Goal: Complete application form: Complete application form

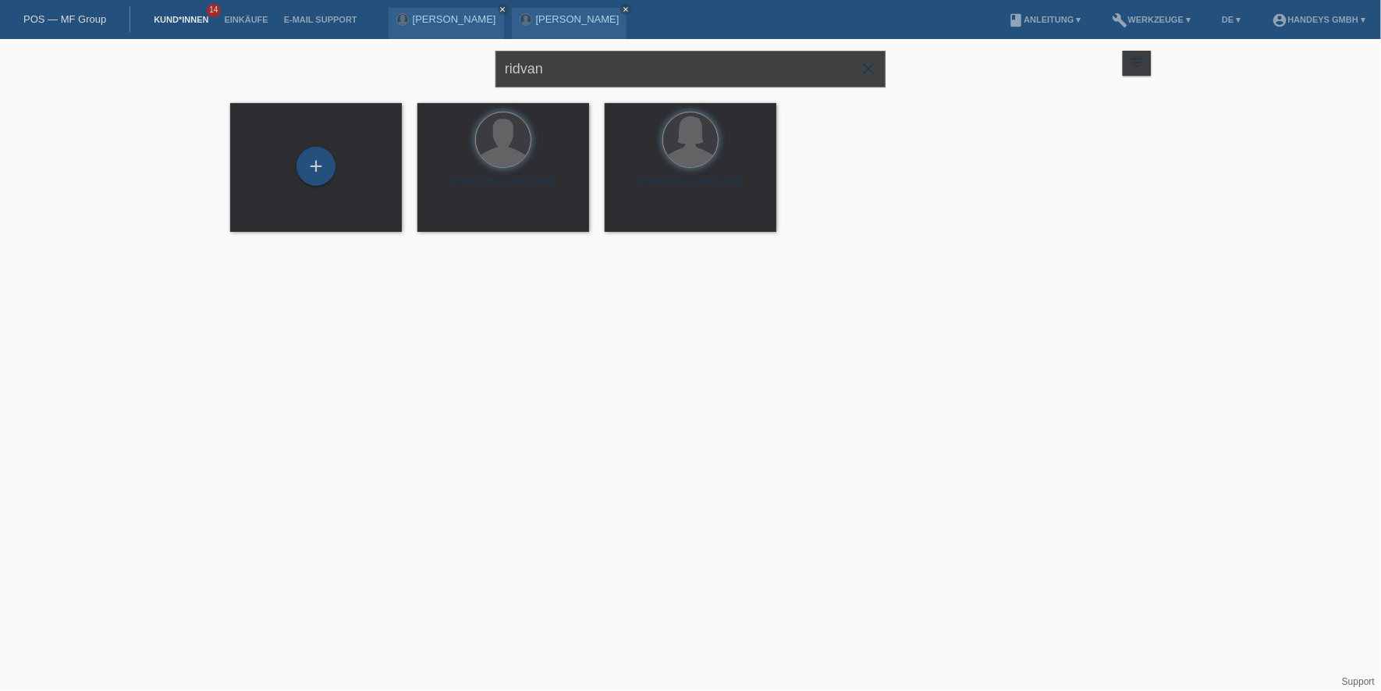
drag, startPoint x: 560, startPoint y: 70, endPoint x: 222, endPoint y: 57, distance: 339.0
click at [231, 57] on div "ridvan close filter_list view_module Alle Kund*innen anzeigen star Markierte Ku…" at bounding box center [690, 67] width 937 height 56
type input "shahin"
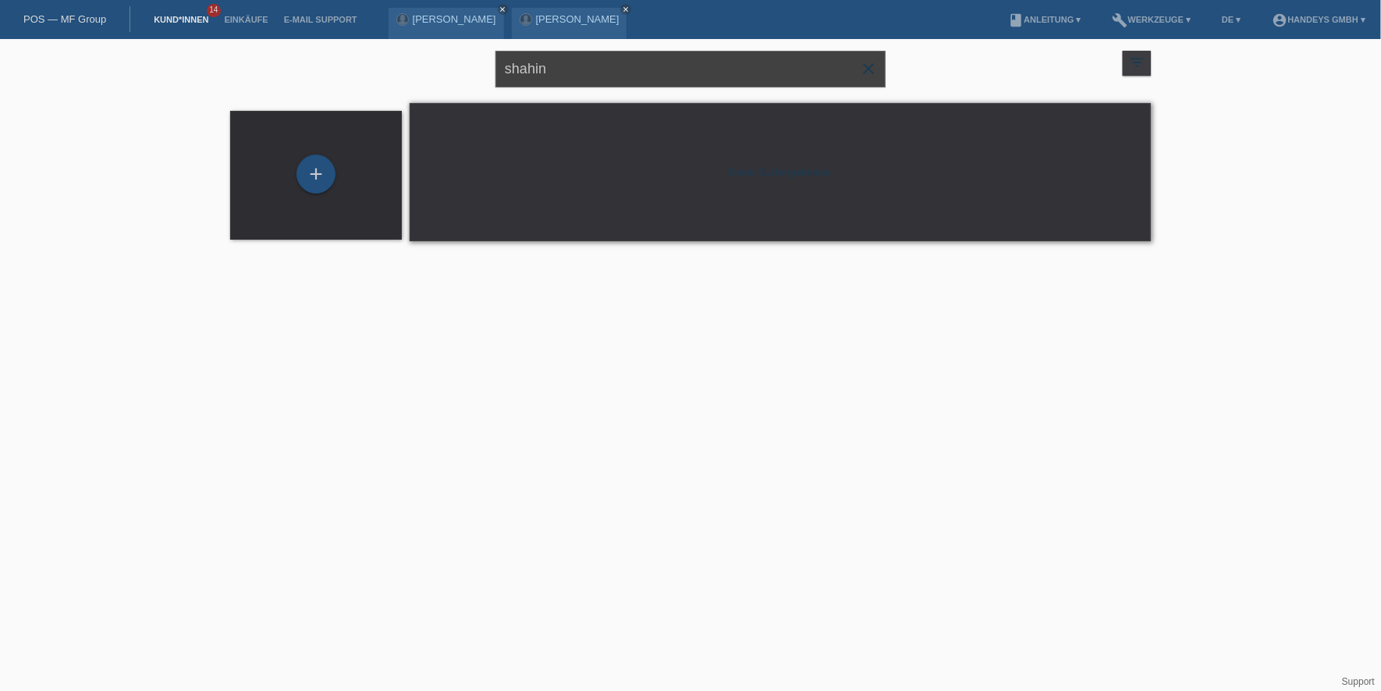
drag, startPoint x: 620, startPoint y: 76, endPoint x: 429, endPoint y: 76, distance: 190.4
click at [425, 67] on div "shahin close filter_list view_module Alle Kund*innen anzeigen star Markierte Ku…" at bounding box center [690, 67] width 937 height 56
click at [314, 162] on div "+" at bounding box center [315, 174] width 37 height 27
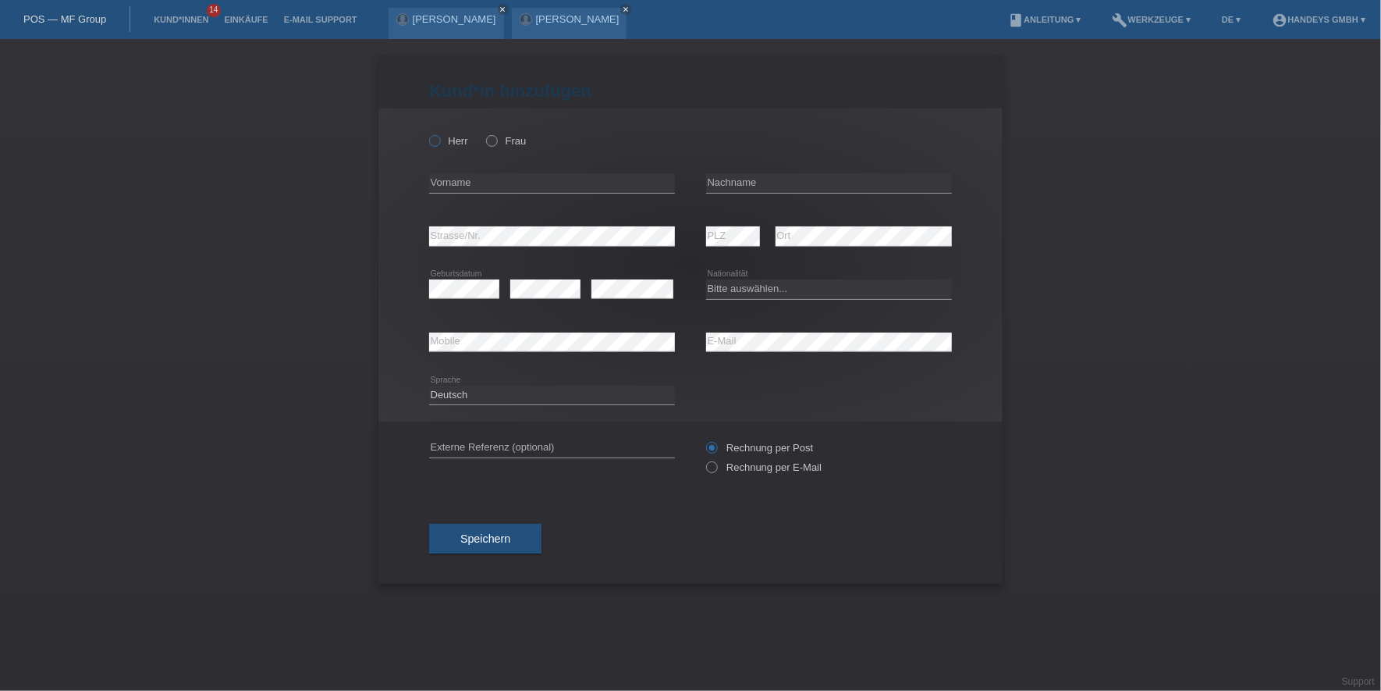
click at [456, 144] on label "Herr" at bounding box center [448, 141] width 39 height 12
click at [439, 144] on input "Herr" at bounding box center [434, 140] width 10 height 10
radio input "true"
click at [476, 187] on input "text" at bounding box center [552, 183] width 246 height 20
type input "Shahin"
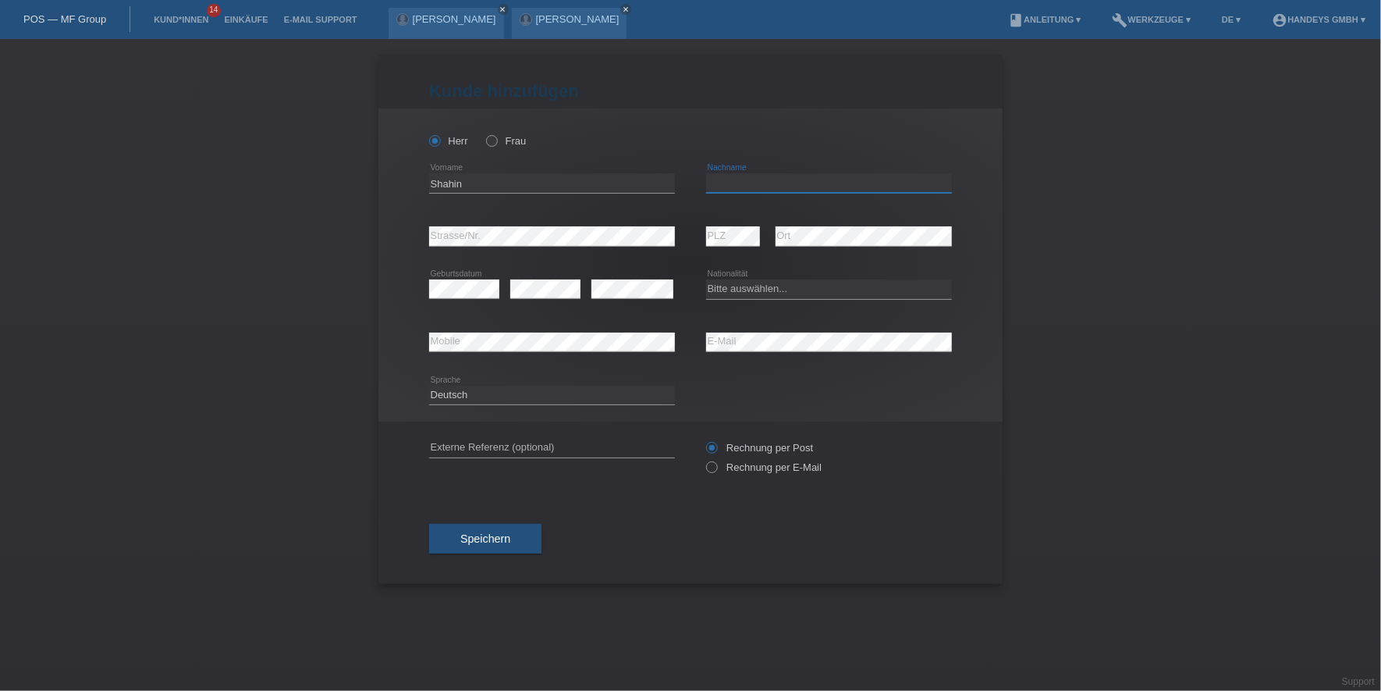
type input "N"
type input "[PERSON_NAME]"
select select "AF"
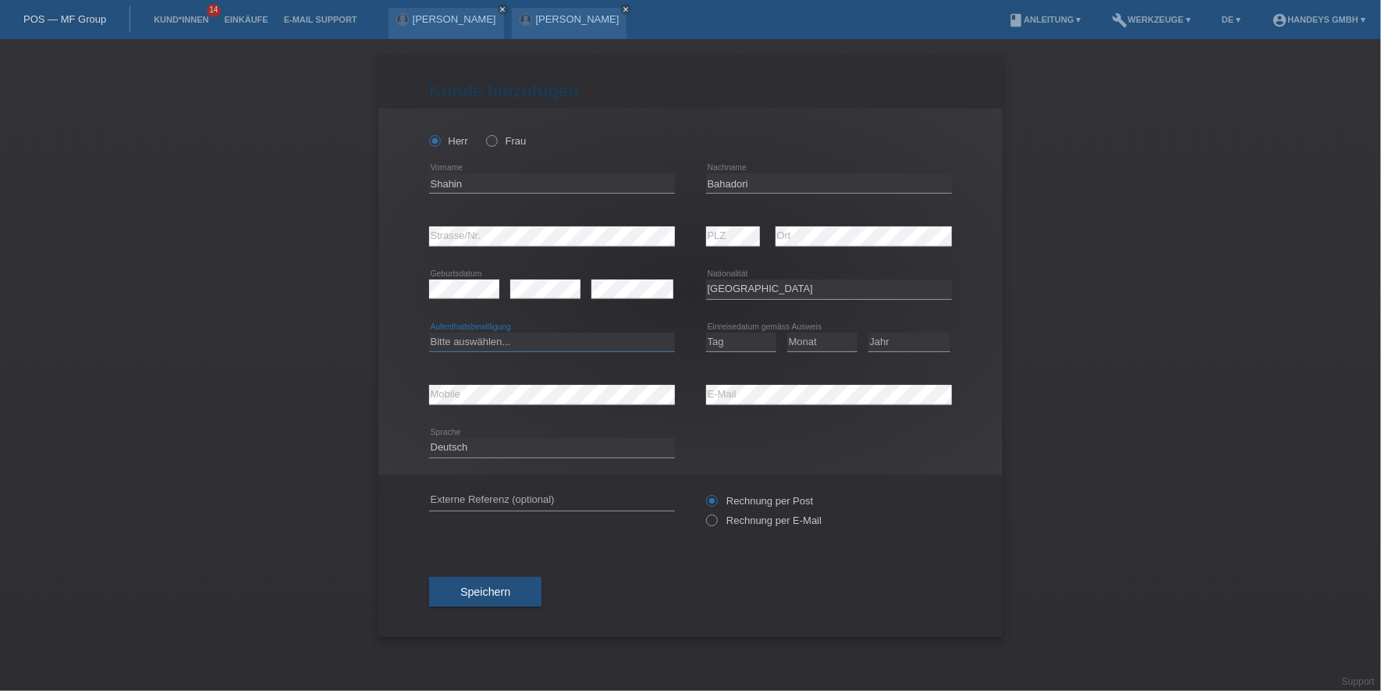
select select "B"
click at [489, 343] on select "Bitte auswählen... C B B - Flüchtlingsstatus Andere" at bounding box center [552, 341] width 246 height 19
click at [429, 332] on select "Bitte auswählen... C B B - Flüchtlingsstatus Andere" at bounding box center [552, 341] width 246 height 19
click at [751, 337] on select "Tag 01 02 03 04 05 06 07 08 09 10 11" at bounding box center [741, 341] width 70 height 19
click at [747, 351] on icon at bounding box center [741, 351] width 70 height 1
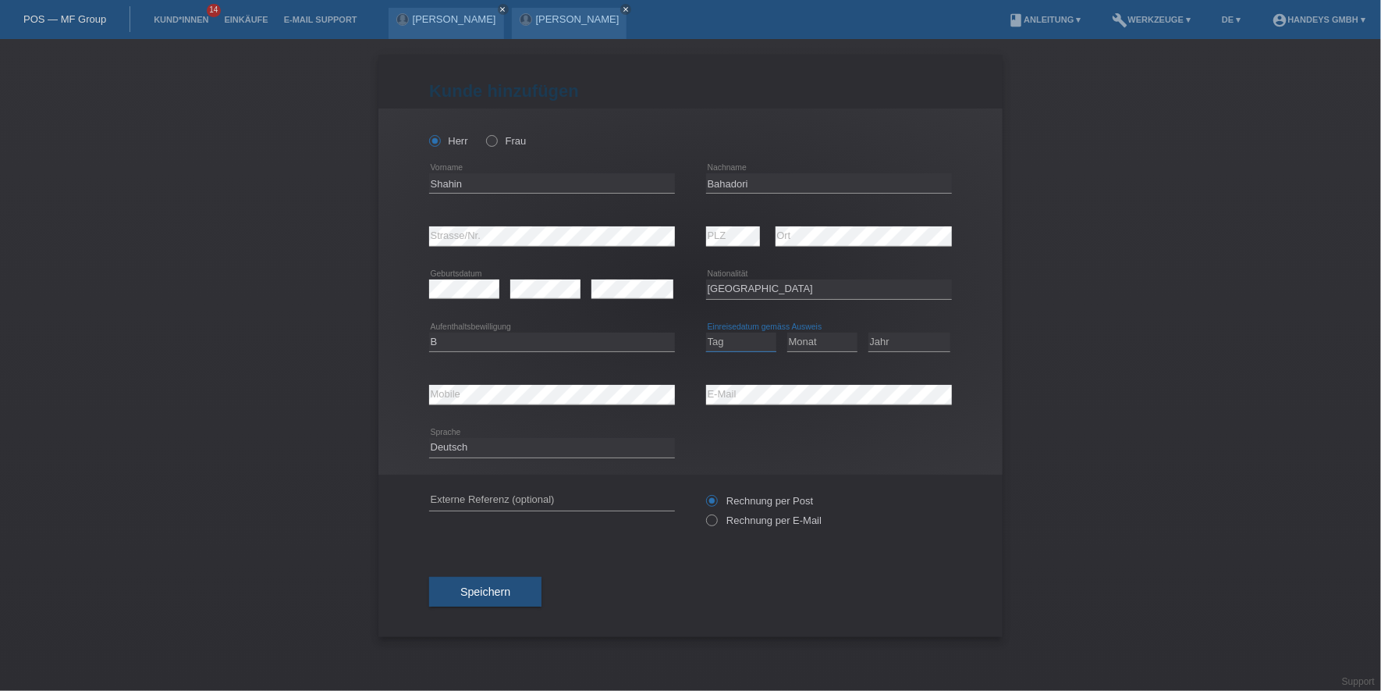
click at [752, 345] on select "Tag 01 02 03 04 05 06 07 08 09 10 11" at bounding box center [741, 341] width 70 height 19
select select "08"
click at [706, 332] on select "Tag 01 02 03 04 05 06 07 08 09 10 11" at bounding box center [741, 341] width 70 height 19
select select "01"
select select "2016"
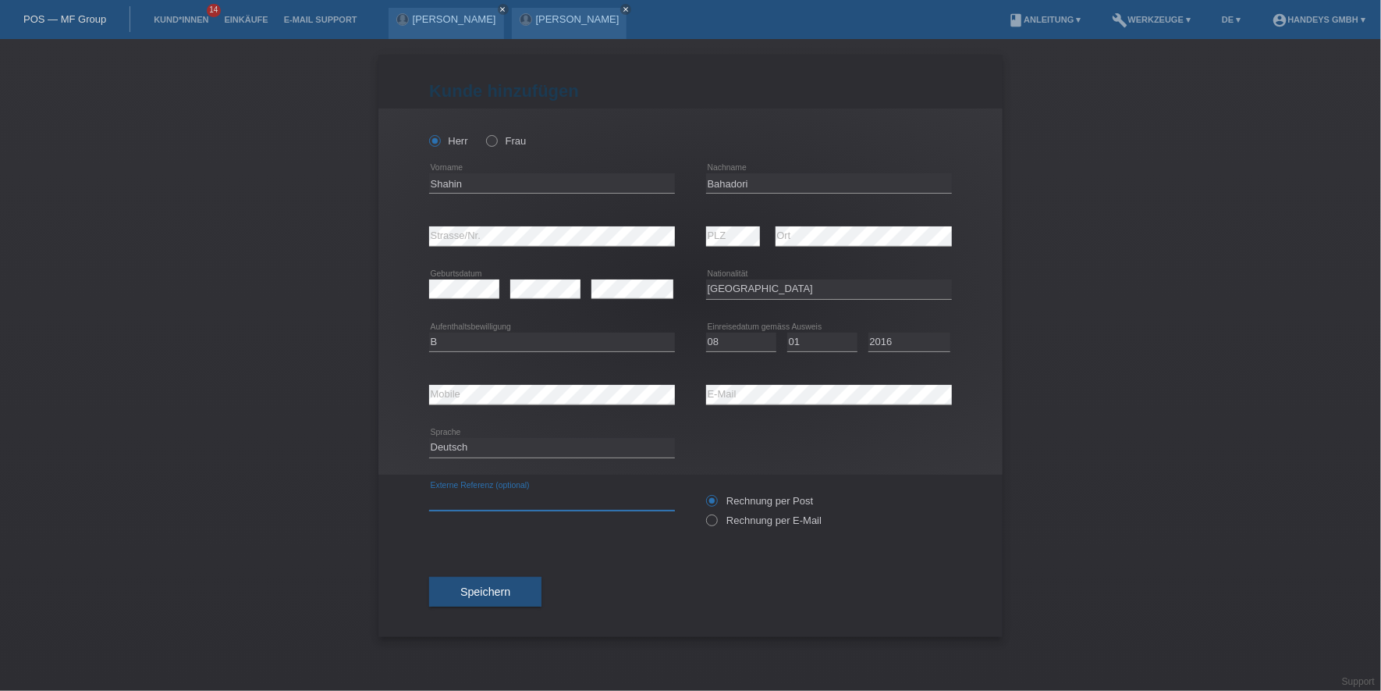
click at [514, 498] on input "text" at bounding box center [552, 501] width 246 height 20
type input "DERYA"
click at [499, 222] on div "error Strasse/Nr." at bounding box center [552, 236] width 246 height 53
click at [499, 225] on div "error Strasse/Nr." at bounding box center [552, 236] width 246 height 53
click at [728, 520] on label "Rechnung per E-Mail" at bounding box center [764, 520] width 116 height 12
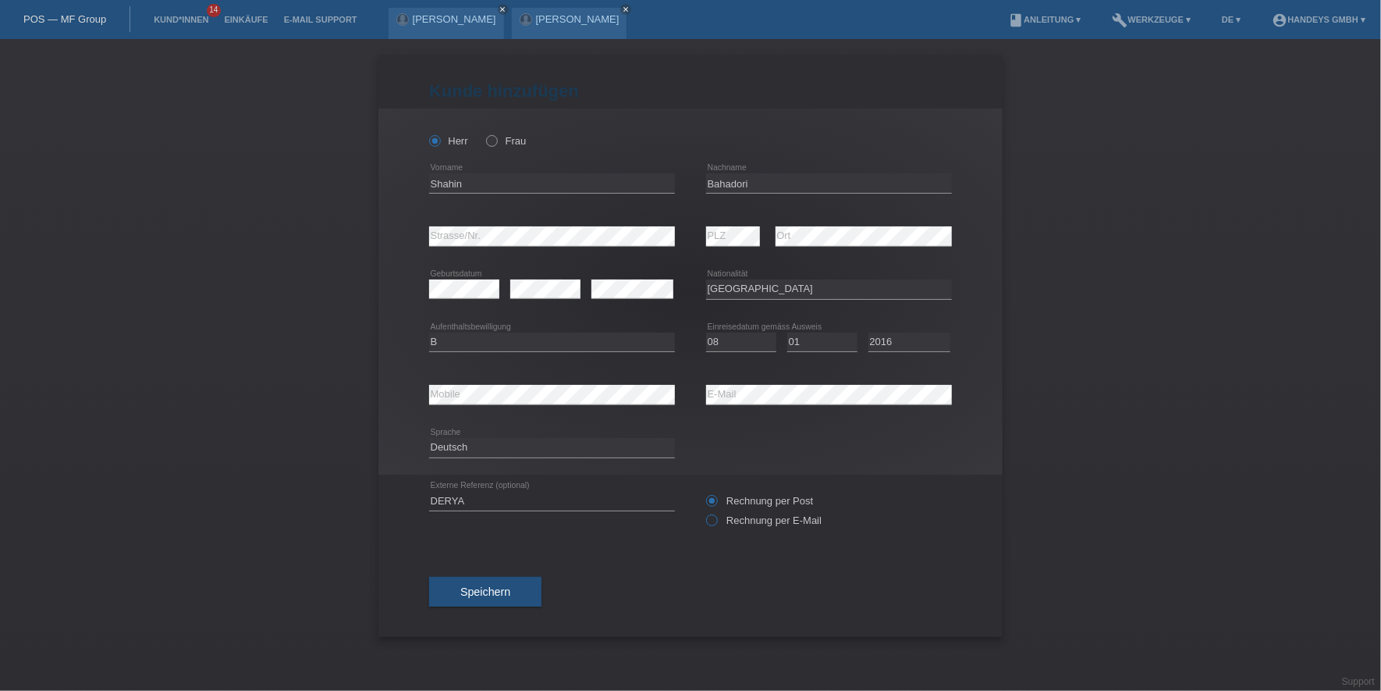
click at [716, 520] on input "Rechnung per E-Mail" at bounding box center [711, 524] width 10 height 20
radio input "true"
click at [497, 582] on button "Speichern" at bounding box center [485, 592] width 112 height 30
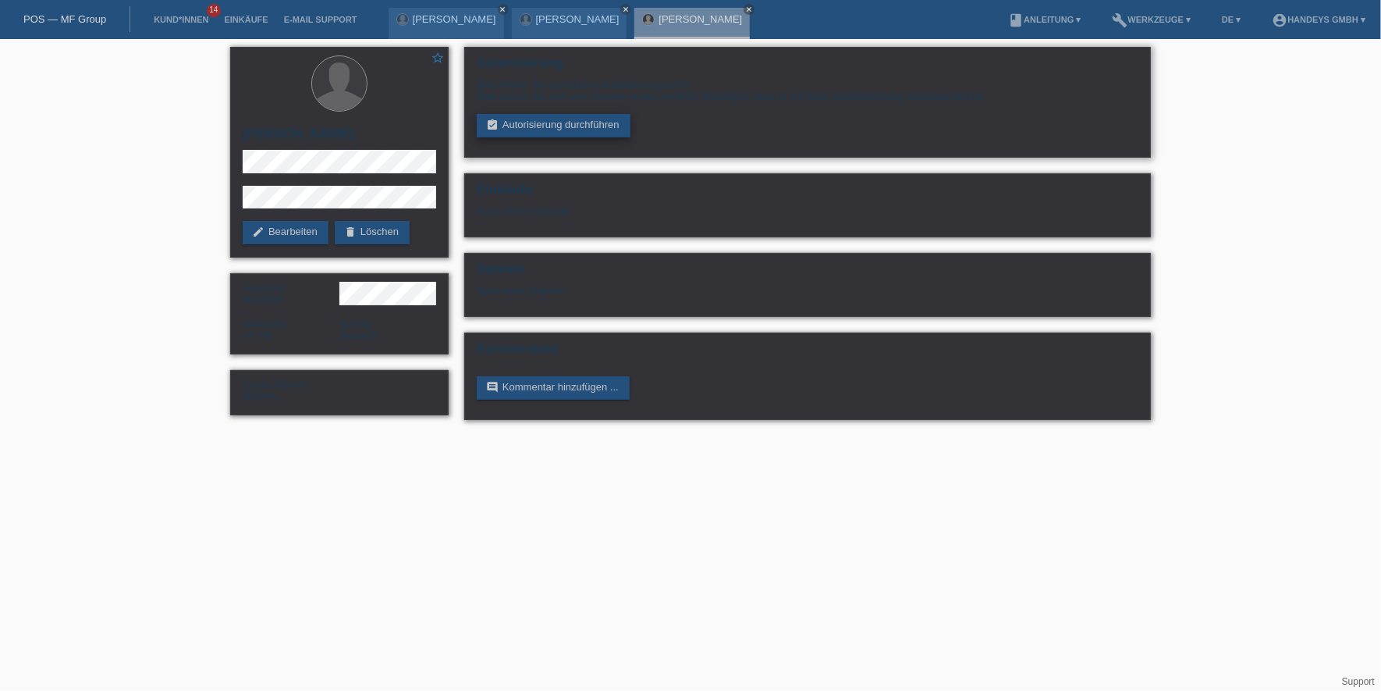
click at [555, 123] on link "assignment_turned_in Autorisierung durchführen" at bounding box center [554, 125] width 154 height 23
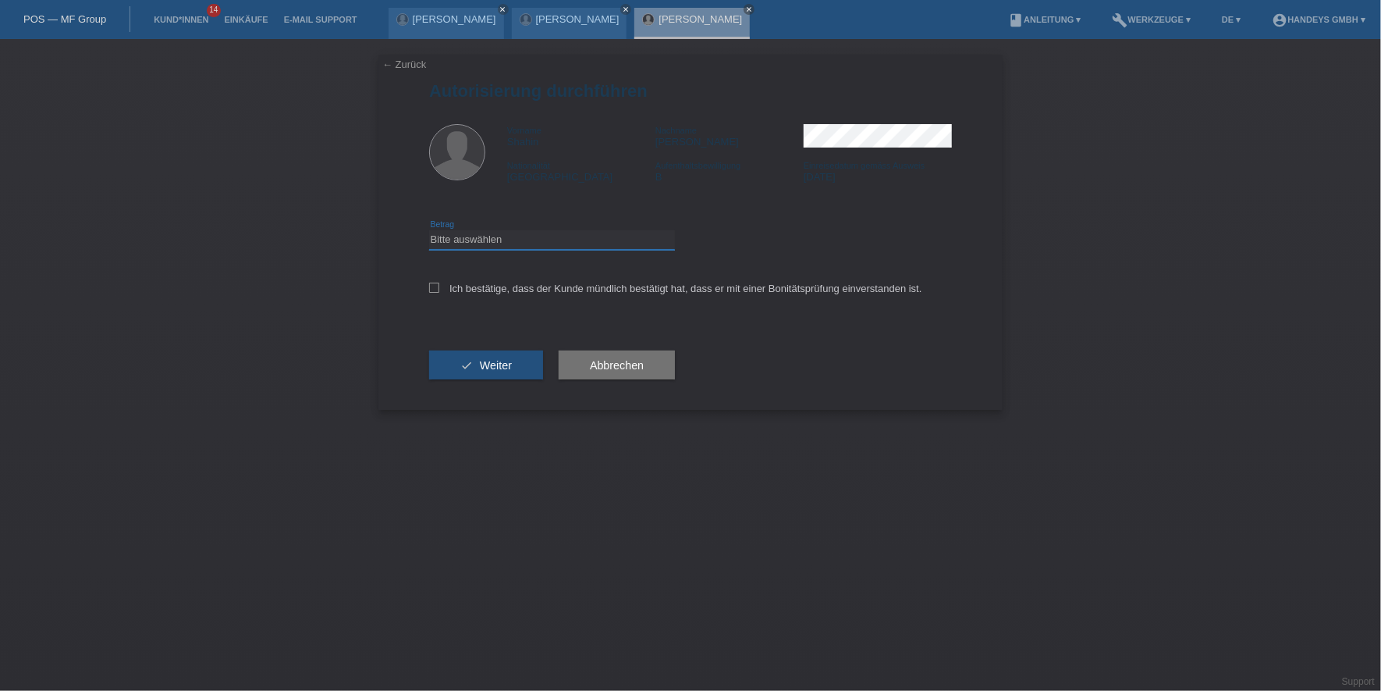
click at [501, 243] on select "Bitte auswählen CHF 1.00 - CHF 499.00 CHF 500.00 - CHF 1'999.00 CHF 2'000.00 - …" at bounding box center [552, 239] width 246 height 19
select select "3"
click at [429, 230] on select "Bitte auswählen CHF 1.00 - CHF 499.00 CHF 500.00 - CHF 1'999.00 CHF 2'000.00 - …" at bounding box center [552, 239] width 246 height 19
drag, startPoint x: 474, startPoint y: 269, endPoint x: 473, endPoint y: 279, distance: 9.4
click at [474, 272] on div "Ich bestätige, dass der Kunde mündlich bestätigt hat, dass er mit einer Bonität…" at bounding box center [690, 293] width 523 height 53
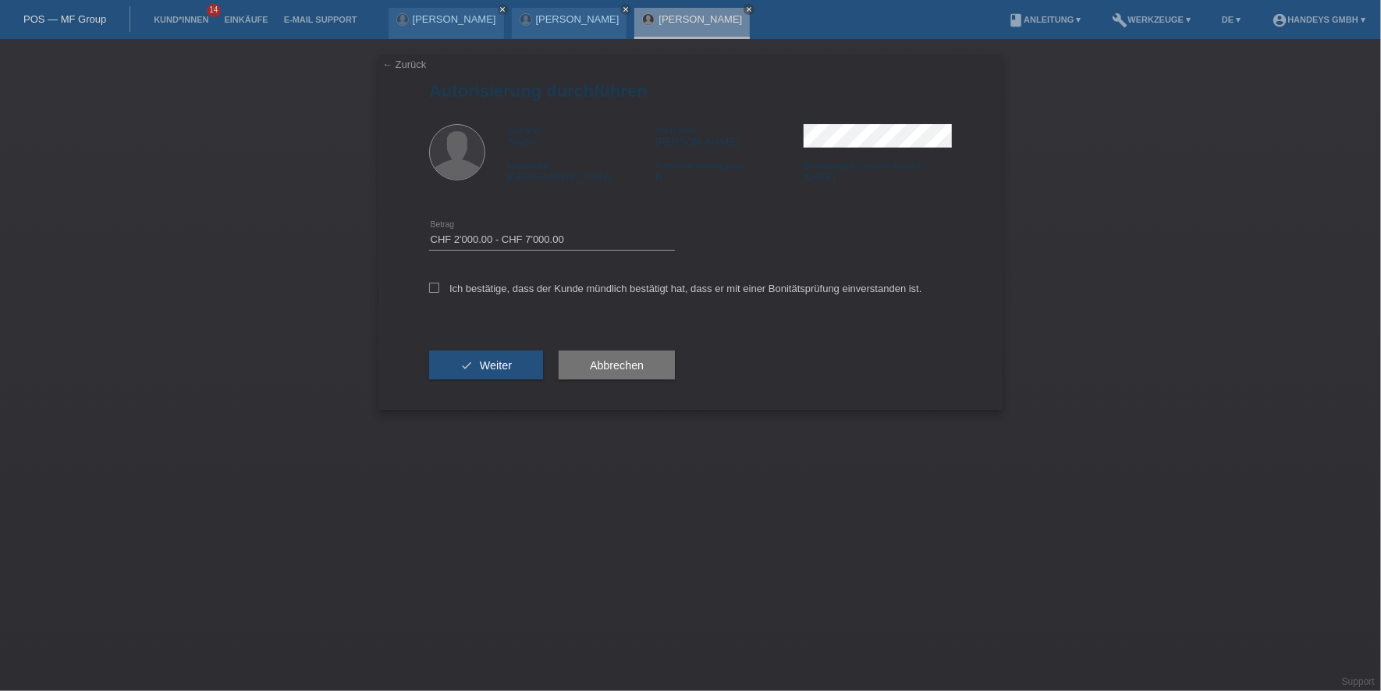
click at [473, 279] on div "Ich bestätige, dass der Kunde mündlich bestätigt hat, dass er mit einer Bonität…" at bounding box center [690, 293] width 523 height 53
click at [467, 291] on label "Ich bestätige, dass der Kunde mündlich bestätigt hat, dass er mit einer Bonität…" at bounding box center [675, 289] width 493 height 12
click at [439, 291] on input "Ich bestätige, dass der Kunde mündlich bestätigt hat, dass er mit einer Bonität…" at bounding box center [434, 288] width 10 height 10
checkbox input "true"
click at [464, 368] on button "check Weiter" at bounding box center [486, 365] width 114 height 30
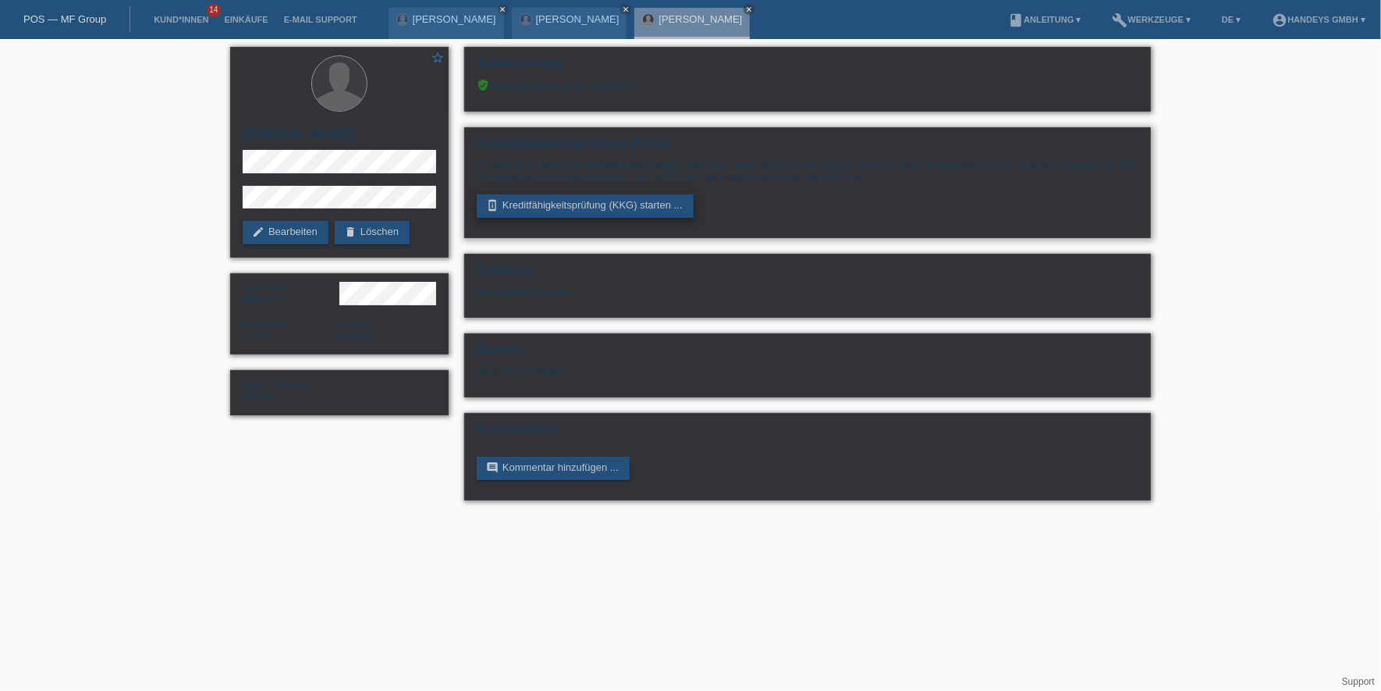
click at [563, 201] on link "perm_device_information Kreditfähigkeitsprüfung (KKG) starten ..." at bounding box center [585, 205] width 217 height 23
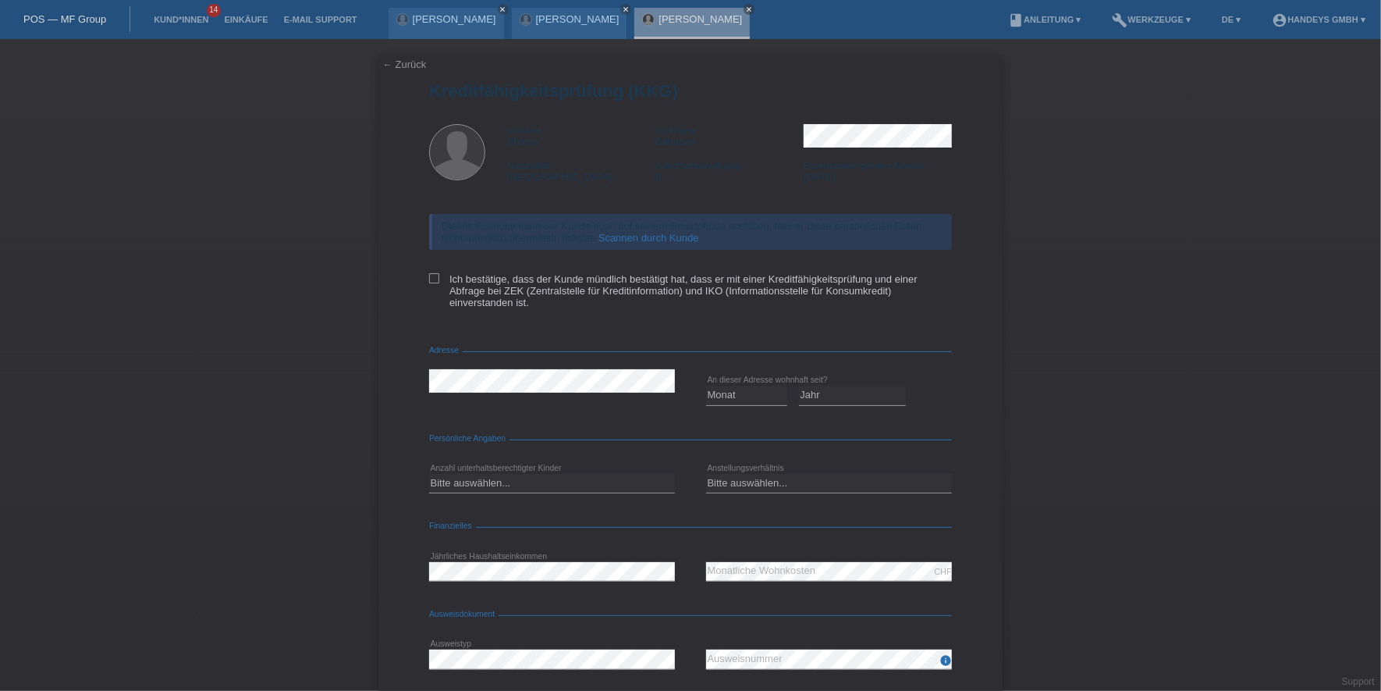
click at [631, 230] on div "Dieses Formular kann der Kunde auch auf seinem Smartphone ausfüllen, falls er d…" at bounding box center [690, 232] width 523 height 36
click at [630, 234] on link "Scannen durch Kunde" at bounding box center [649, 238] width 101 height 12
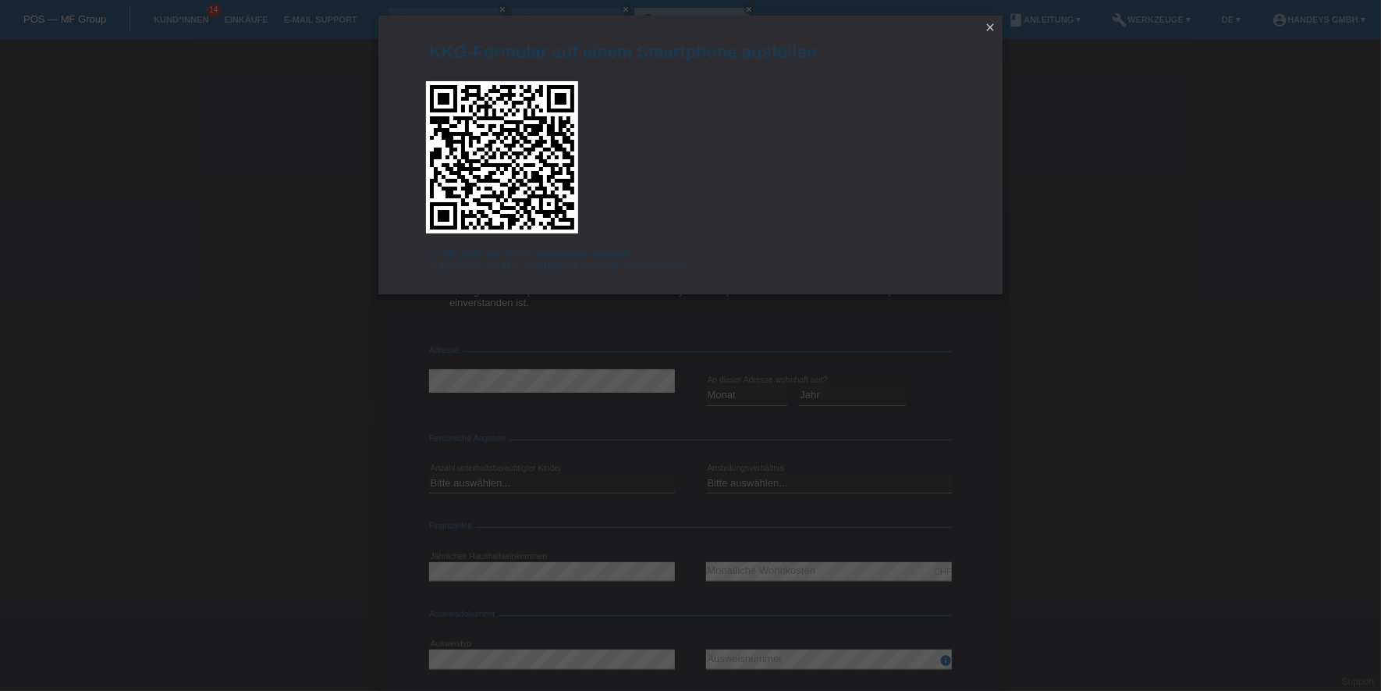
drag, startPoint x: 983, startPoint y: 30, endPoint x: 1313, endPoint y: 91, distance: 334.9
click at [984, 30] on icon "close" at bounding box center [990, 27] width 12 height 12
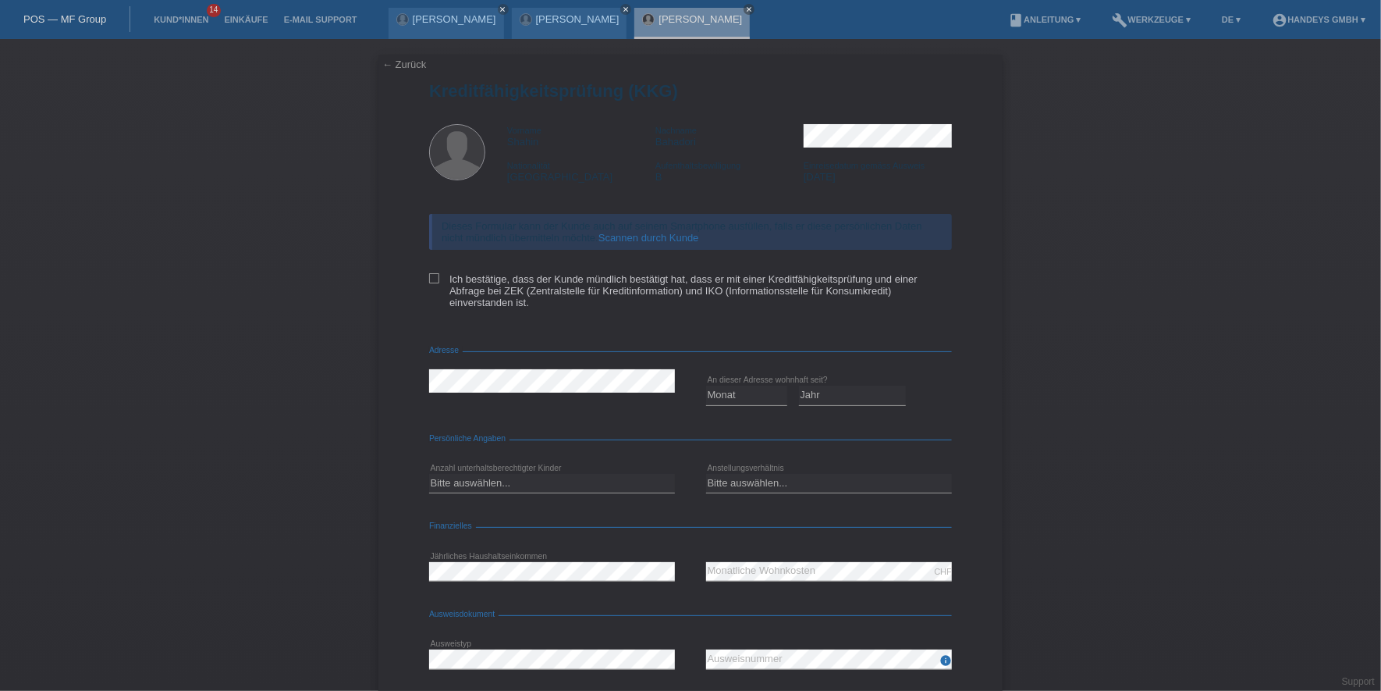
click at [416, 72] on div "← Zurück Kreditfähigkeitsprüfung (KKG) Vorname Shahin Nachname Bahadori Nationa…" at bounding box center [691, 416] width 624 height 722
click at [415, 70] on div "← Zurück Kreditfähigkeitsprüfung (KKG) Vorname Shahin Nachname Bahadori Nationa…" at bounding box center [691, 416] width 624 height 722
drag, startPoint x: 415, startPoint y: 70, endPoint x: 402, endPoint y: 61, distance: 16.2
click at [402, 61] on link "← Zurück" at bounding box center [404, 65] width 44 height 12
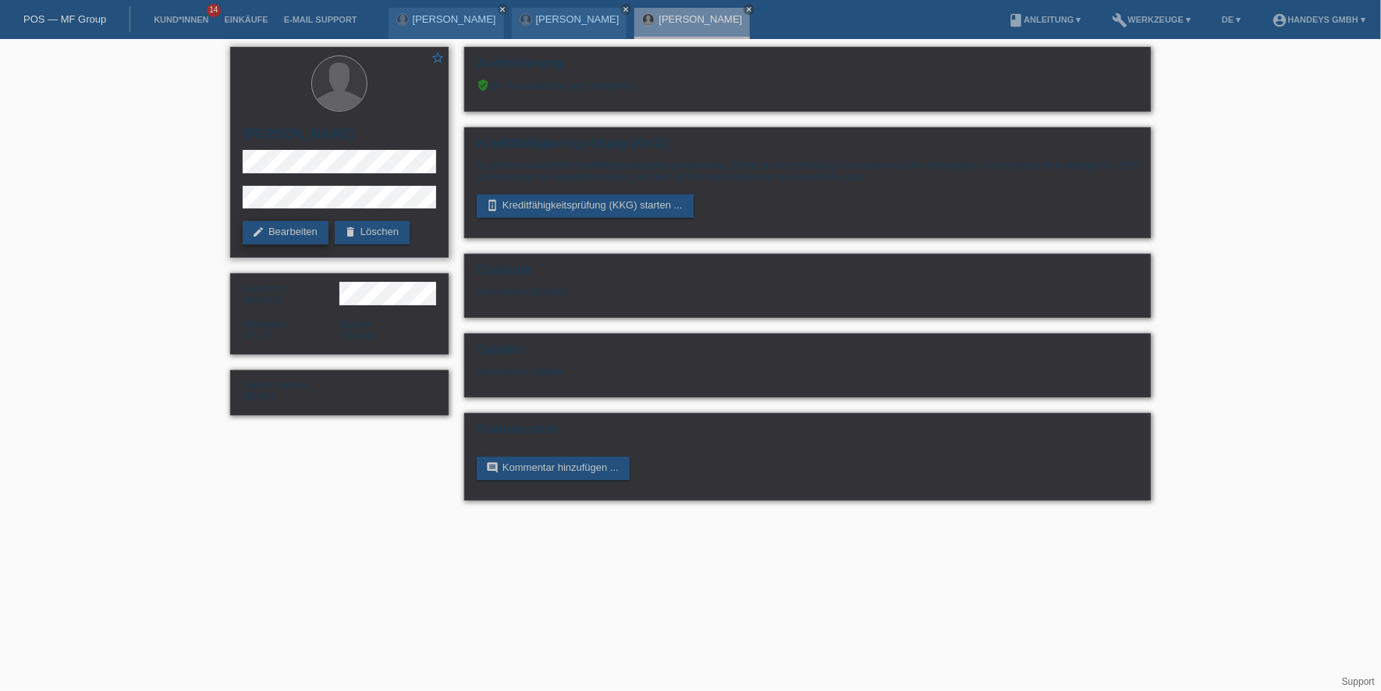
click at [277, 228] on link "edit Bearbeiten" at bounding box center [286, 232] width 86 height 23
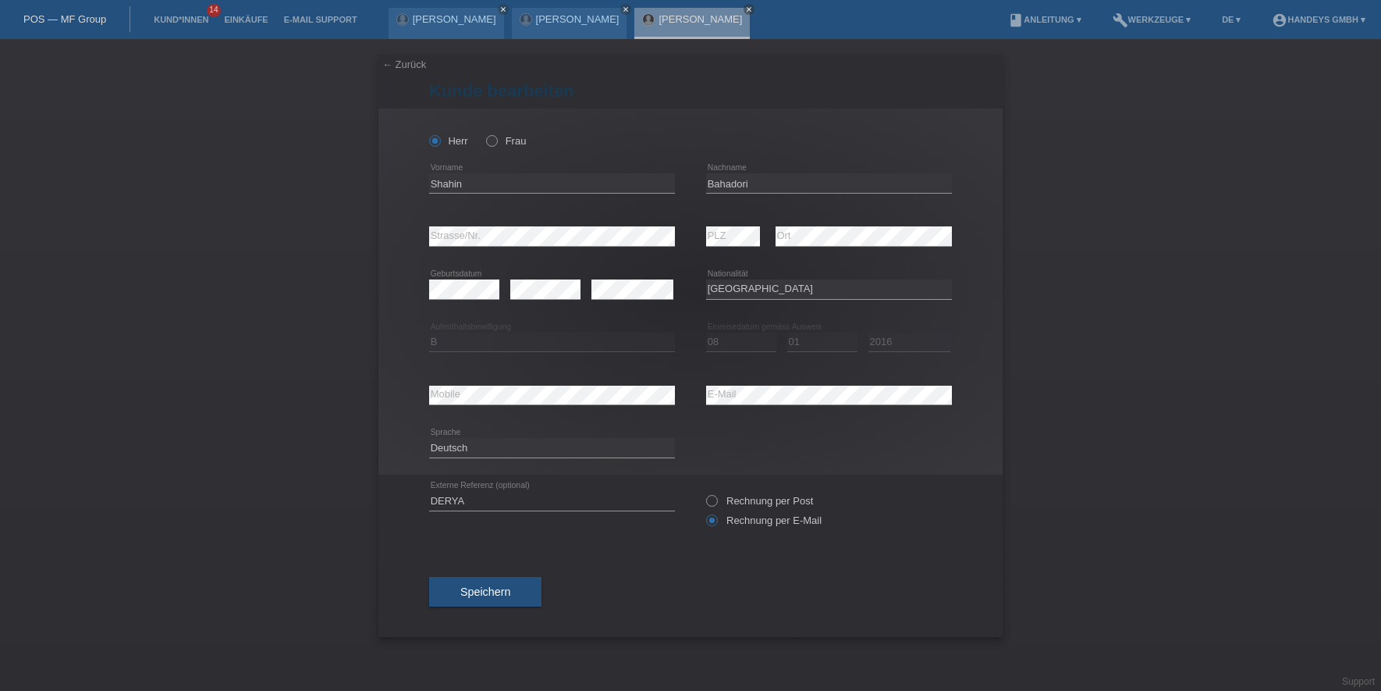
select select "AF"
select select "B"
select select "08"
select select "01"
select select "2016"
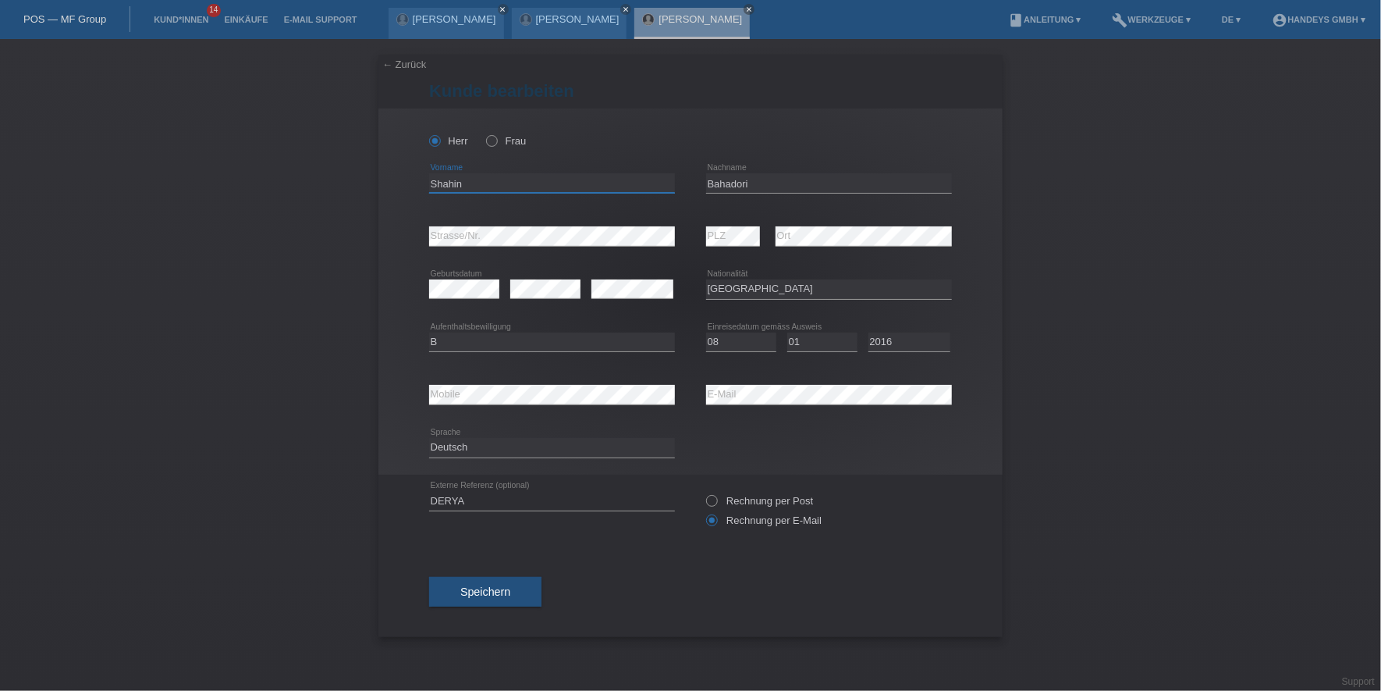
click at [436, 190] on input "Shahin" at bounding box center [552, 183] width 246 height 20
click at [439, 189] on input "Shahin" at bounding box center [552, 183] width 246 height 20
click at [729, 183] on input "Bahadori" at bounding box center [829, 183] width 246 height 20
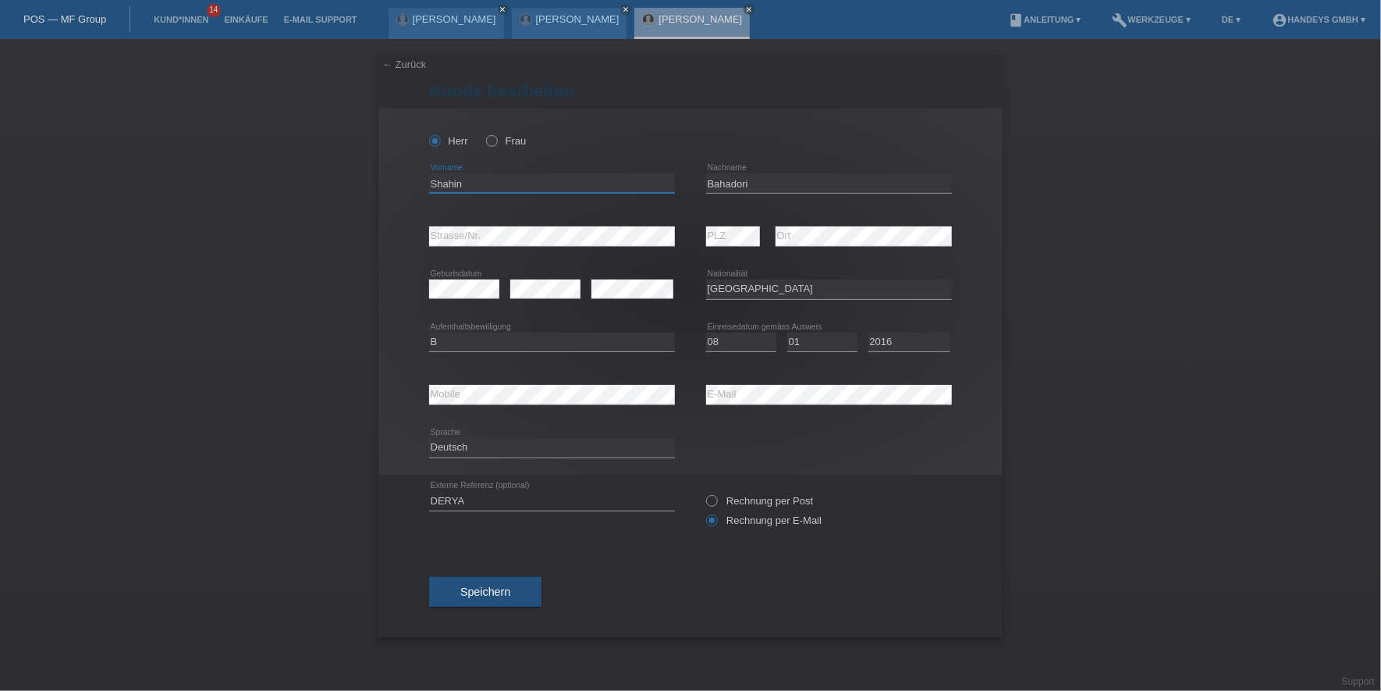
click at [436, 184] on input "Shahin" at bounding box center [552, 183] width 246 height 20
click at [407, 231] on div "[PERSON_NAME] Frau Shahin error Vorname C" at bounding box center [691, 291] width 624 height 366
click at [660, 393] on div "error Mobile error E-Mail" at bounding box center [690, 394] width 523 height 53
